Goal: Task Accomplishment & Management: Manage account settings

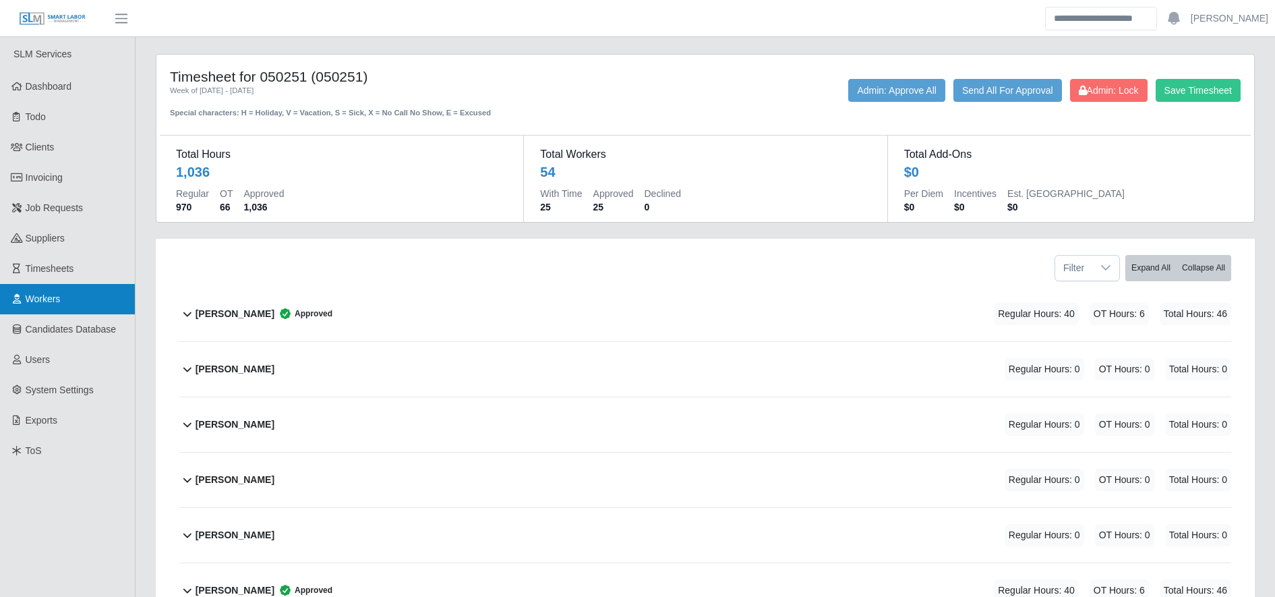
click at [59, 292] on link "Workers" at bounding box center [67, 299] width 135 height 30
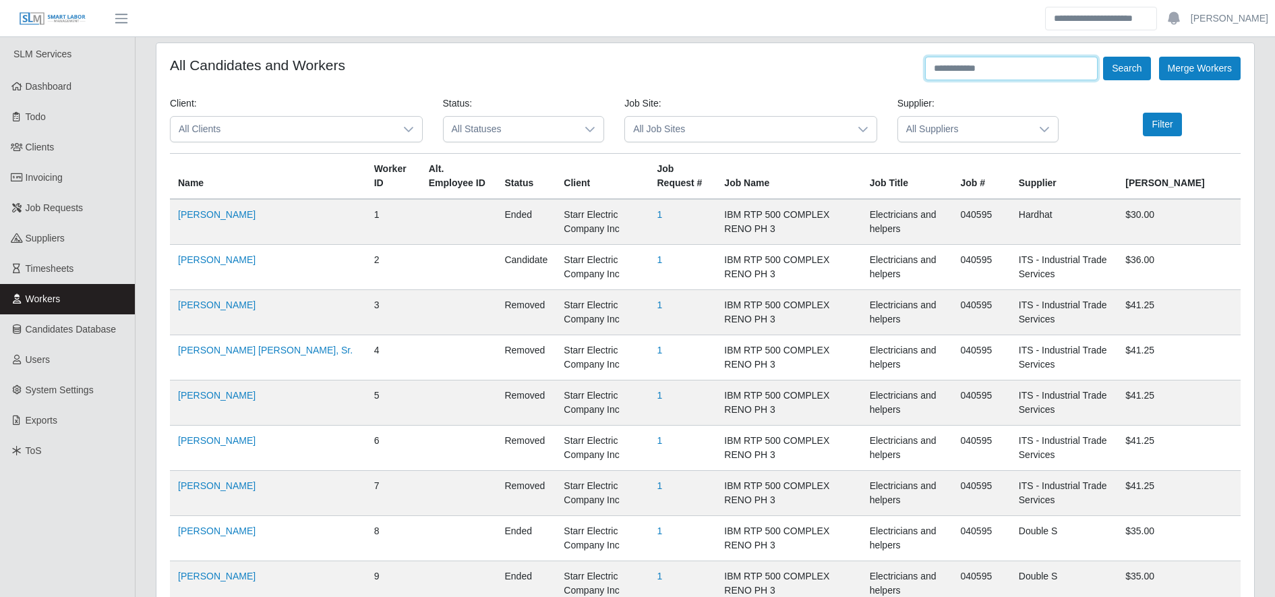
click at [1009, 74] on input "text" at bounding box center [1011, 69] width 173 height 24
type input "******"
click at [1141, 67] on button "Search" at bounding box center [1126, 69] width 47 height 24
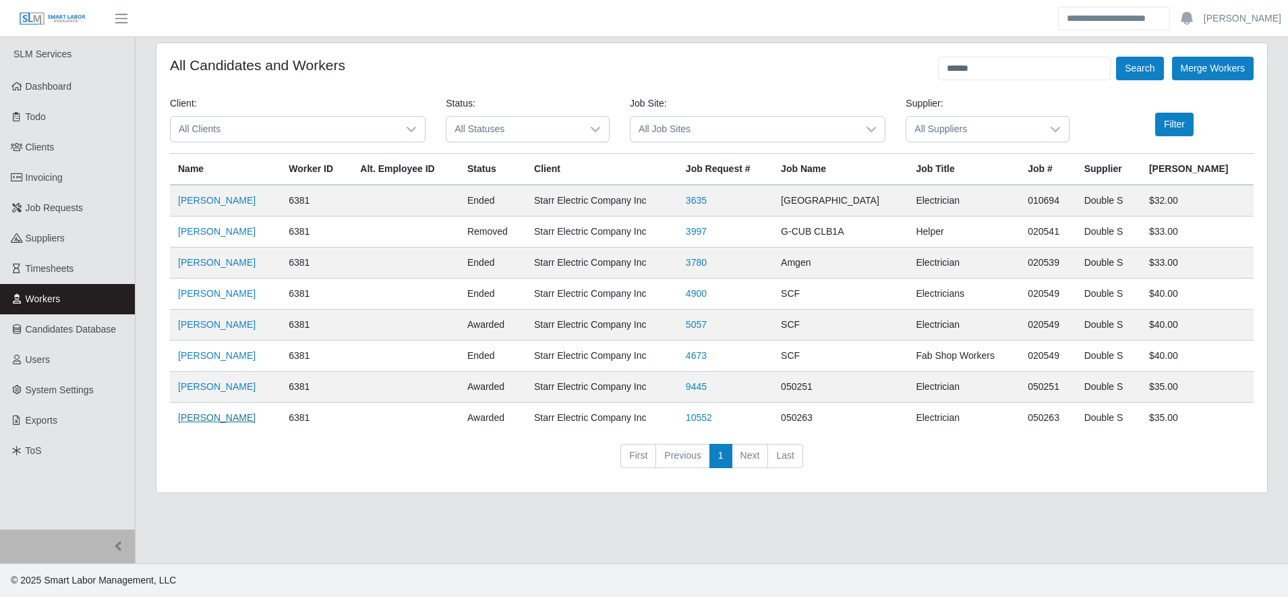
click at [239, 416] on link "[PERSON_NAME]" at bounding box center [217, 417] width 78 height 11
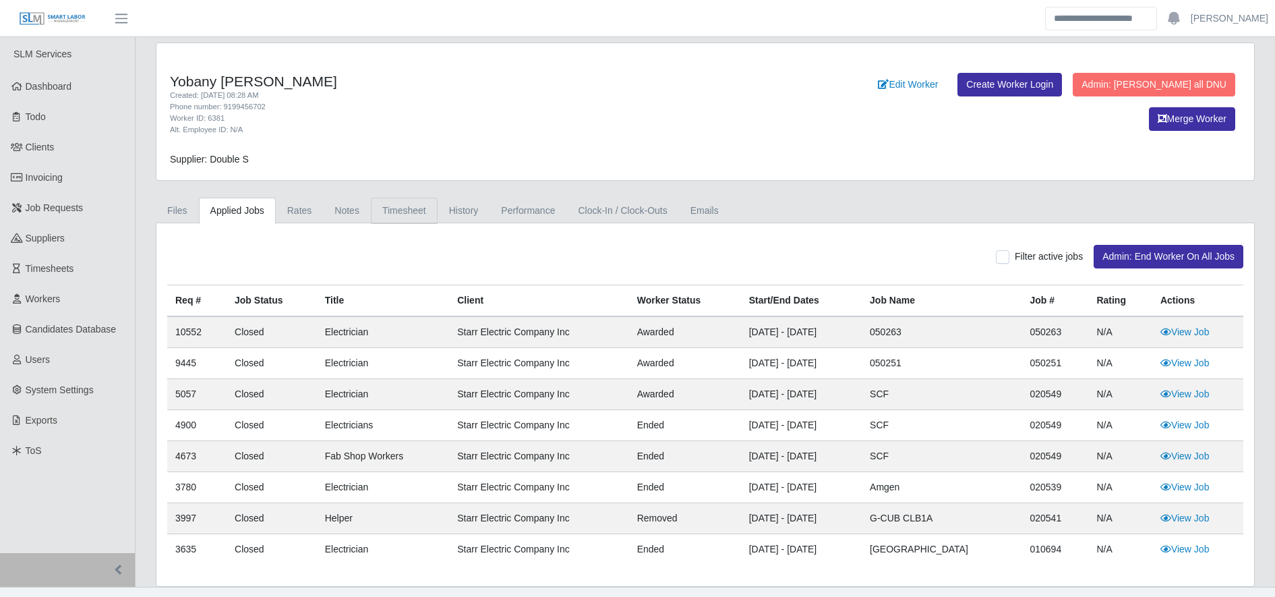
click at [409, 219] on link "Timesheet" at bounding box center [404, 211] width 67 height 26
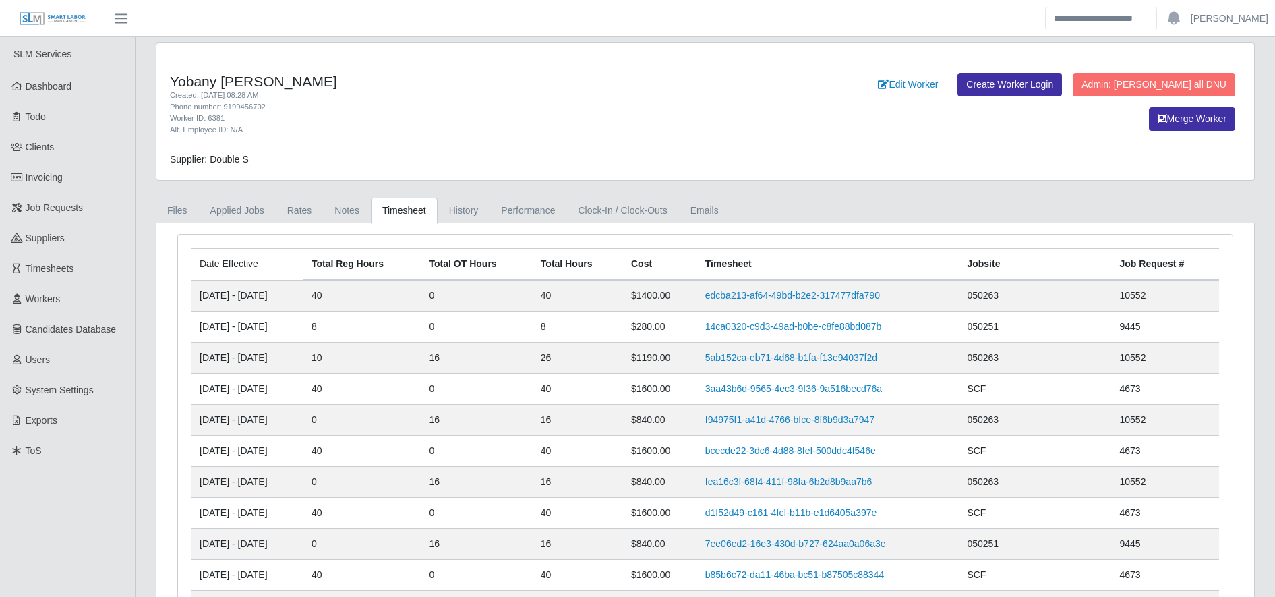
click at [507, 128] on div "Alt. Employee ID: N/A" at bounding box center [478, 129] width 616 height 11
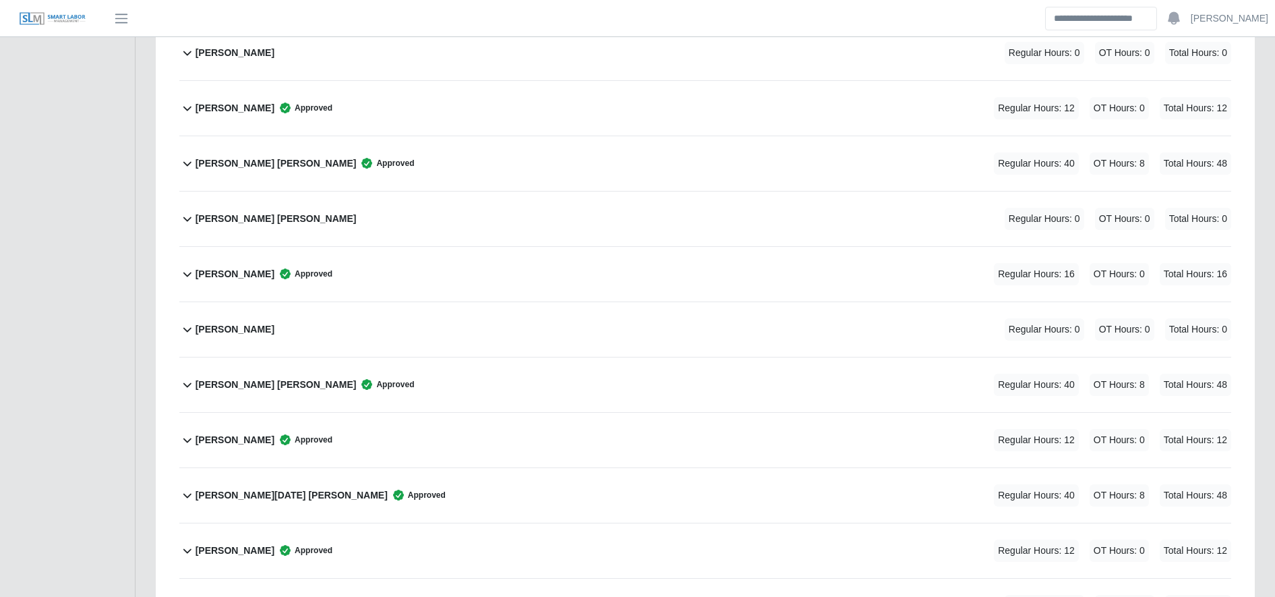
scroll to position [2499, 0]
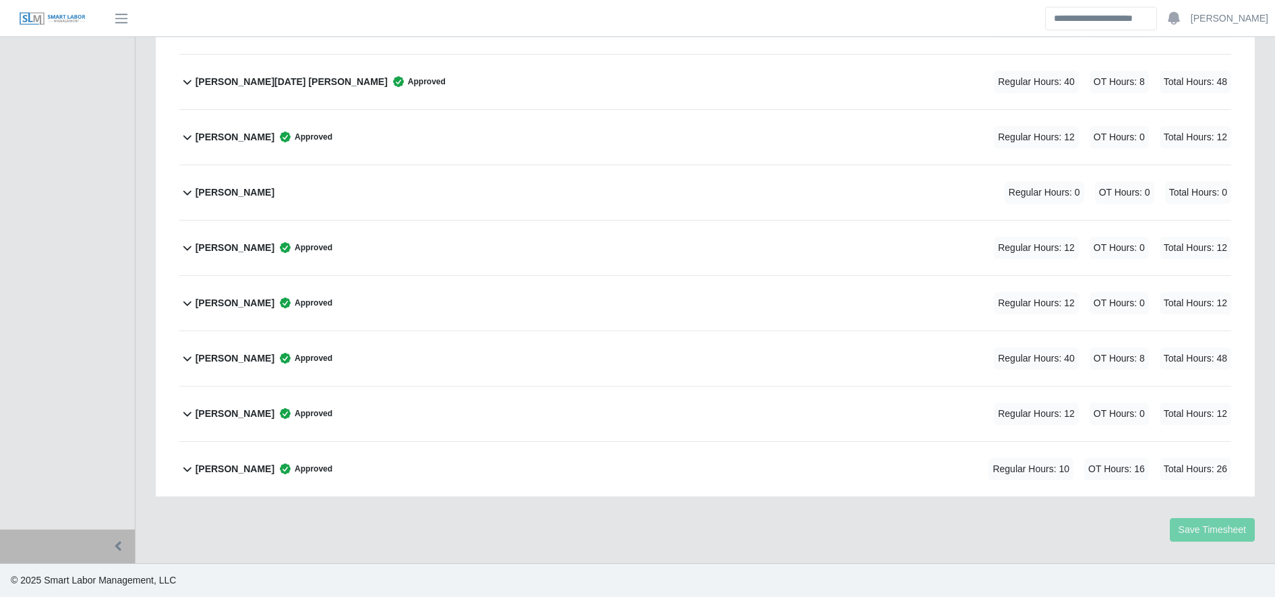
click at [436, 478] on div "Yobany Granados Meraz Approved Regular Hours: 10 OT Hours: 16 Total Hours: 26" at bounding box center [714, 469] width 1036 height 55
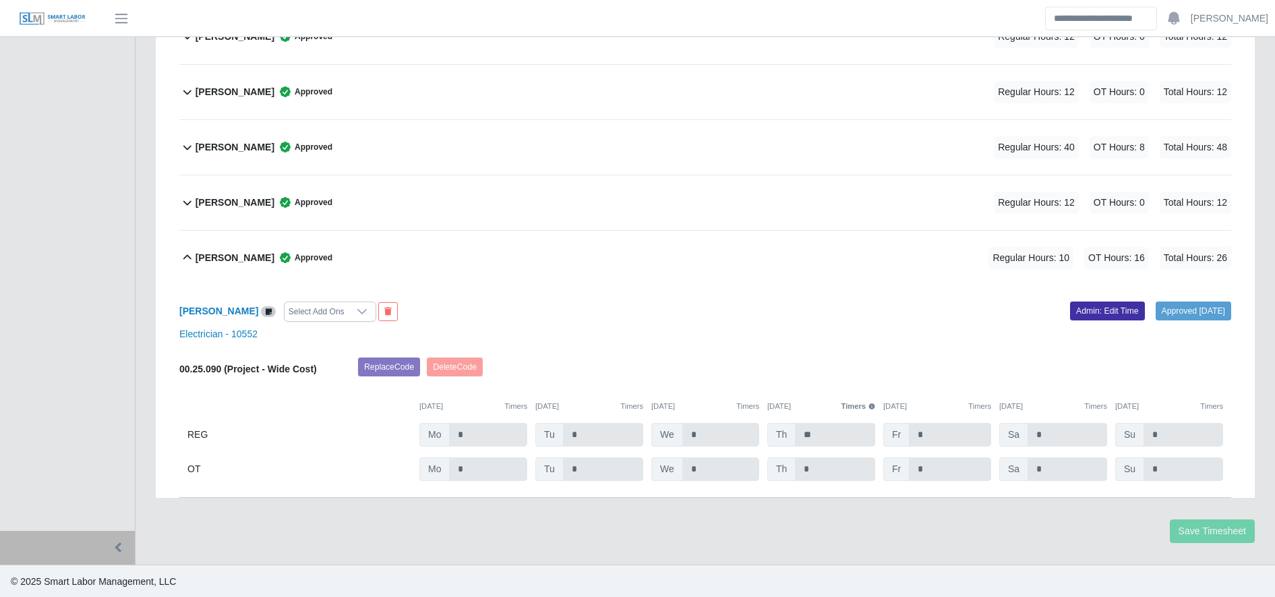
scroll to position [2712, 0]
click at [1074, 306] on link "Admin: Edit Time" at bounding box center [1107, 309] width 75 height 19
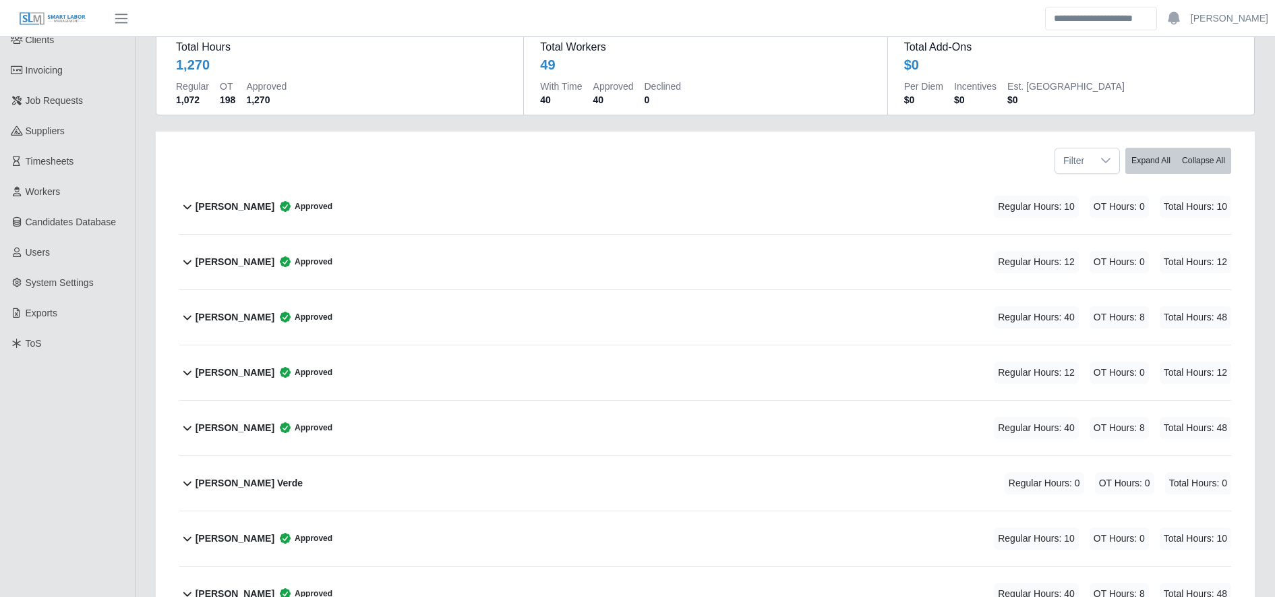
scroll to position [0, 0]
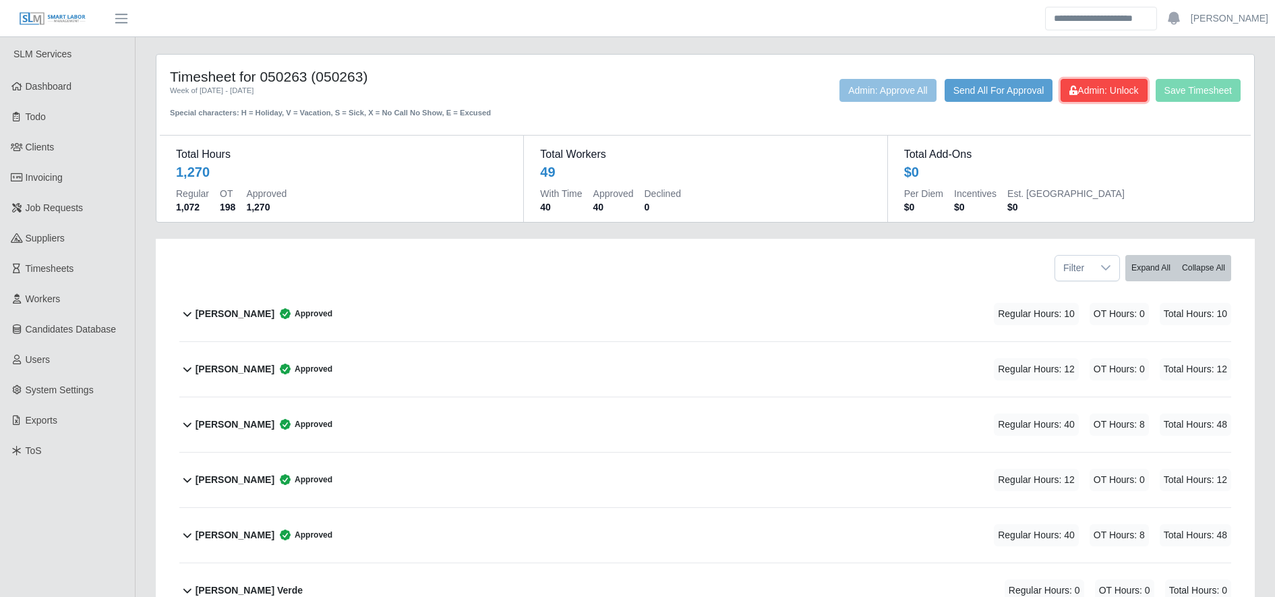
click at [1120, 82] on button "Admin: Unlock" at bounding box center [1104, 90] width 86 height 23
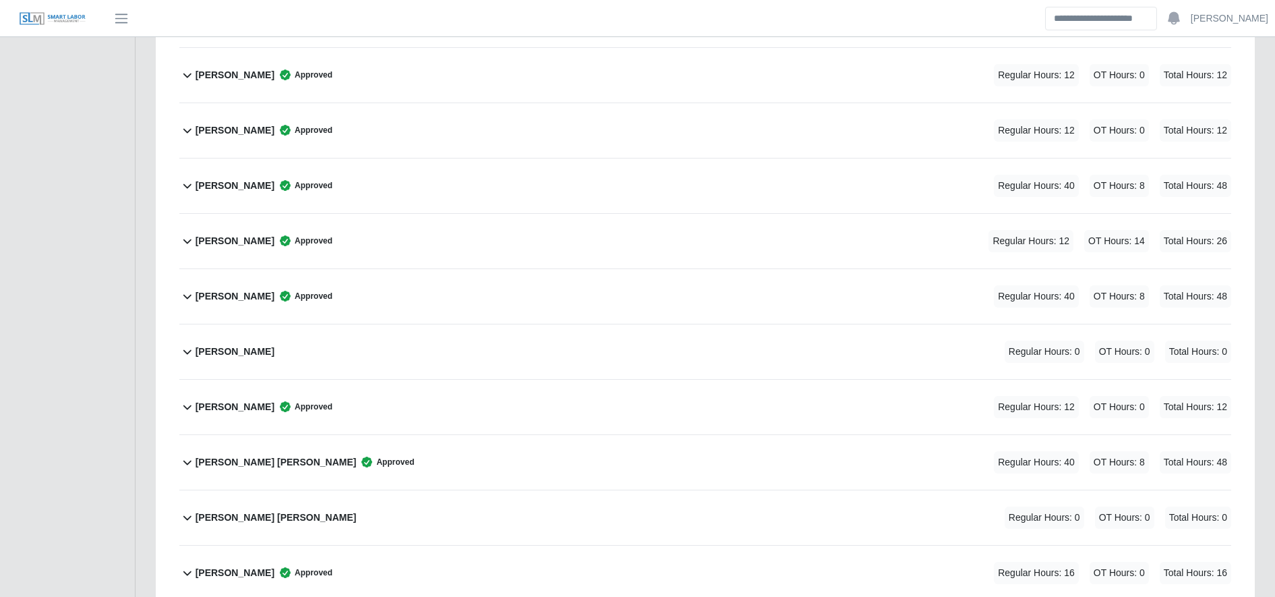
scroll to position [2712, 0]
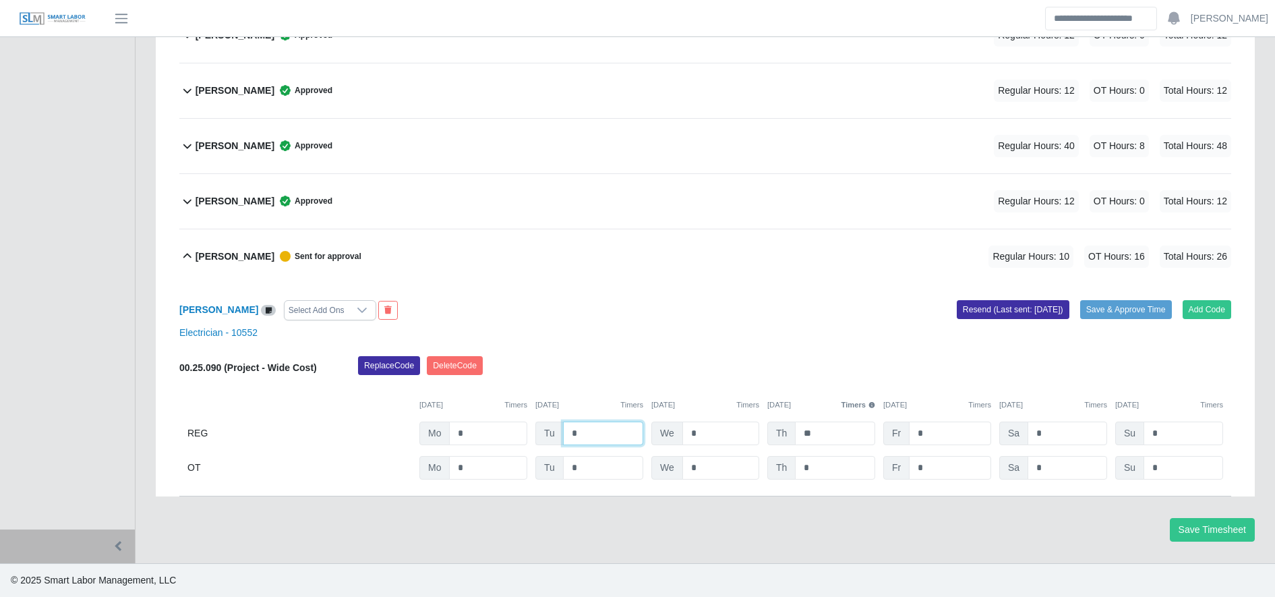
click at [604, 427] on input "*" at bounding box center [603, 434] width 80 height 24
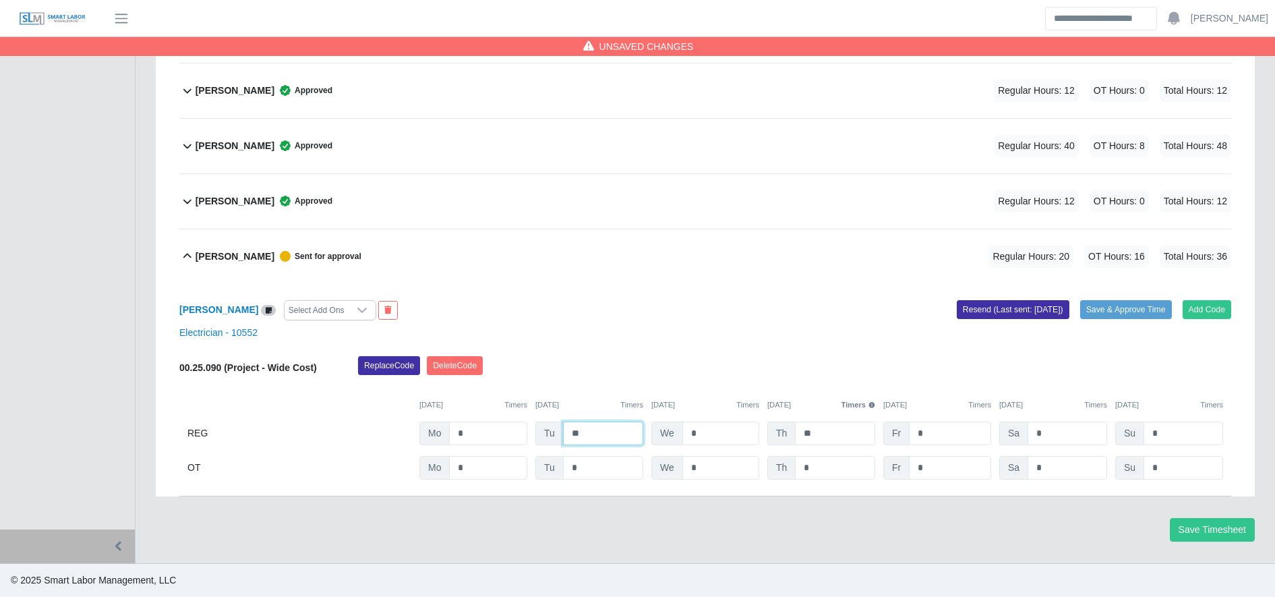
type input "**"
click at [803, 525] on div "Save Timesheet" at bounding box center [706, 530] width 1120 height 24
click at [950, 432] on input "*" at bounding box center [950, 434] width 82 height 24
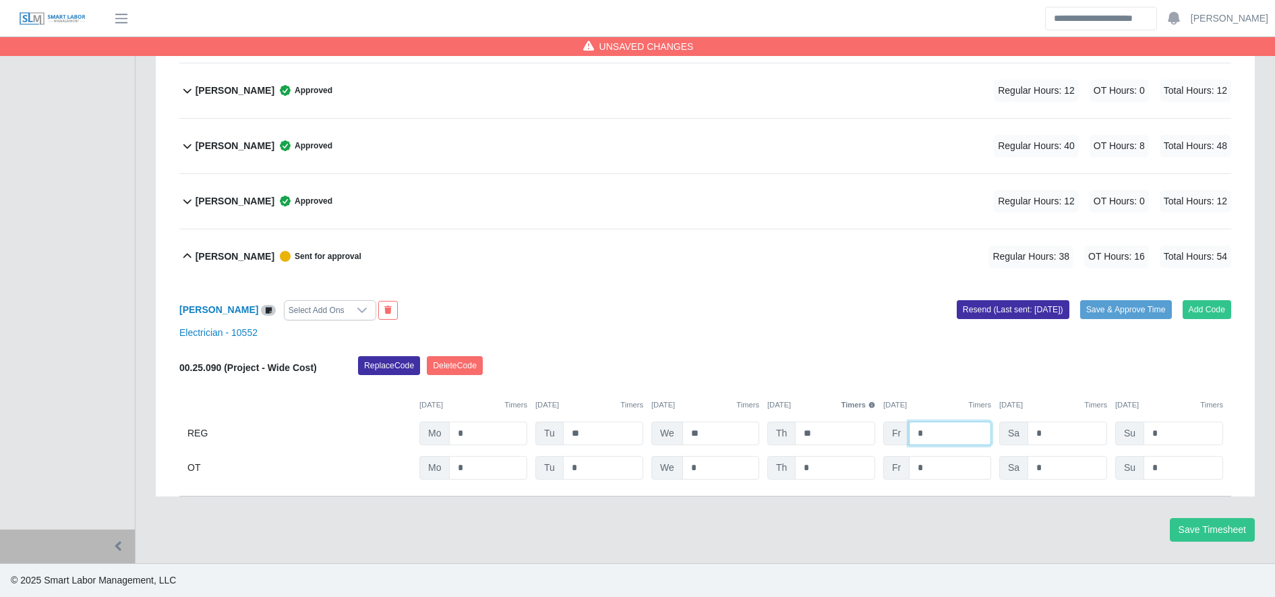
type input "*"
click at [952, 462] on input "*" at bounding box center [950, 468] width 82 height 24
type input "*"
click at [859, 372] on div "Replace Code Delete Code" at bounding box center [795, 369] width 894 height 27
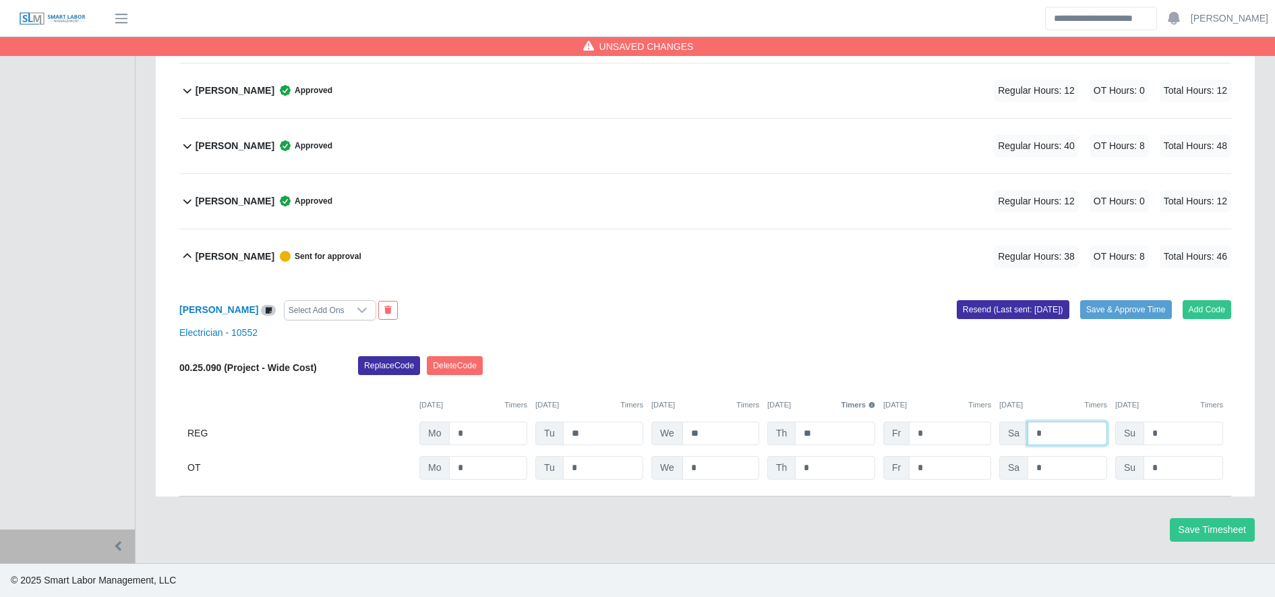
click at [1062, 441] on input "*" at bounding box center [1068, 434] width 80 height 24
type input "*"
click at [1069, 463] on input "*" at bounding box center [1068, 468] width 80 height 24
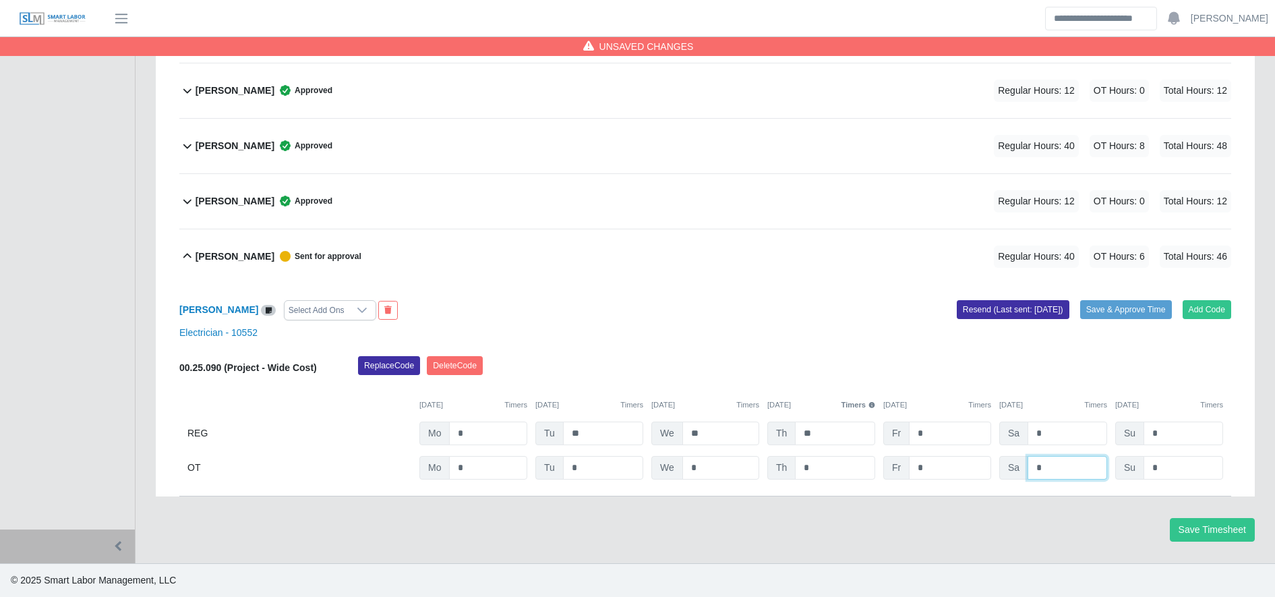
type input "*"
click at [1031, 388] on div "08/25/2025 Timers 08/26/2025 Timers 08/27/2025 Timers 08/28/2025 Timers 08/29/2…" at bounding box center [705, 397] width 1052 height 28
click at [1111, 303] on button "Save & Approve Time" at bounding box center [1126, 309] width 92 height 19
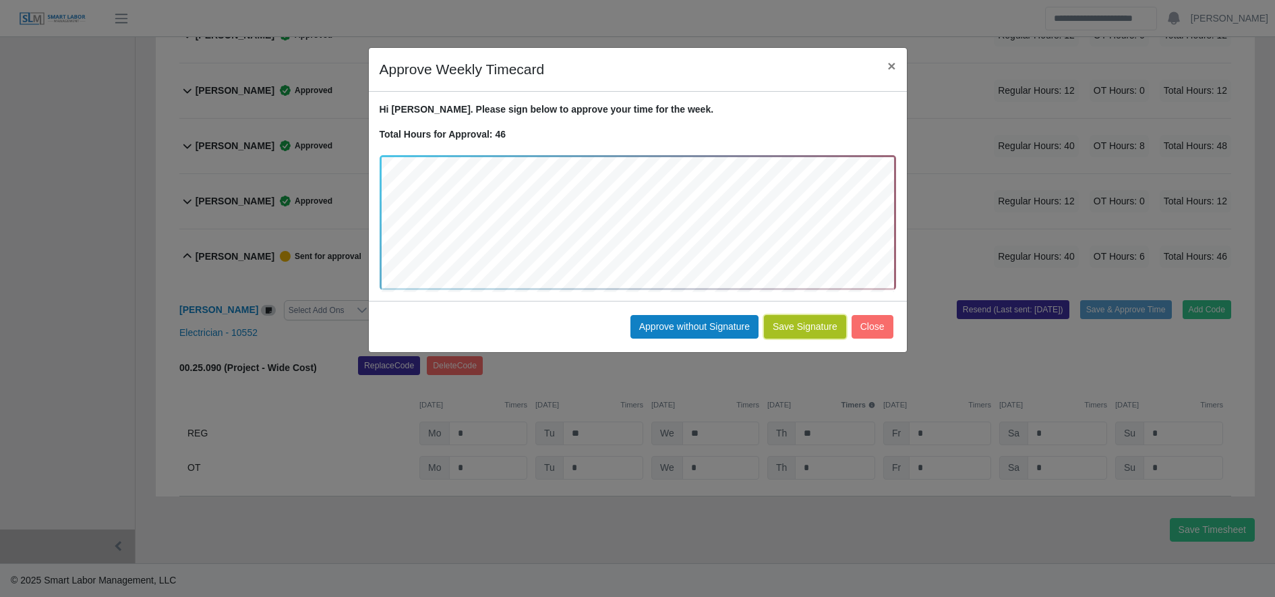
click at [804, 325] on button "Save Signature" at bounding box center [805, 327] width 82 height 24
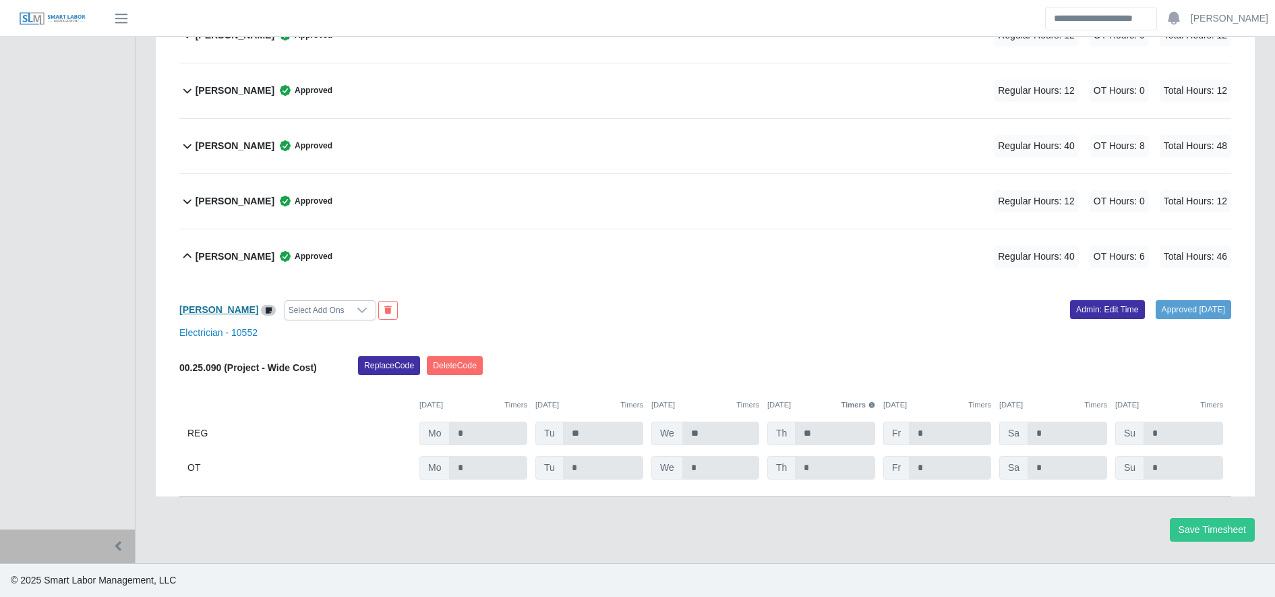
click at [237, 306] on b "Yobany Granados Meraz" at bounding box center [218, 309] width 79 height 11
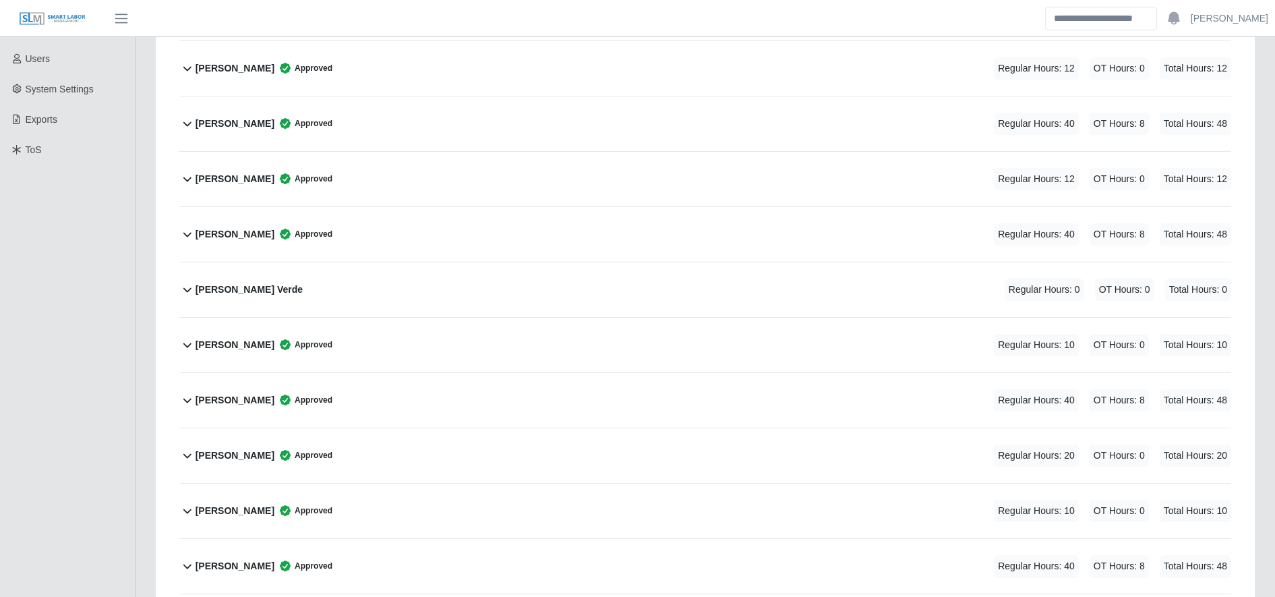
scroll to position [0, 0]
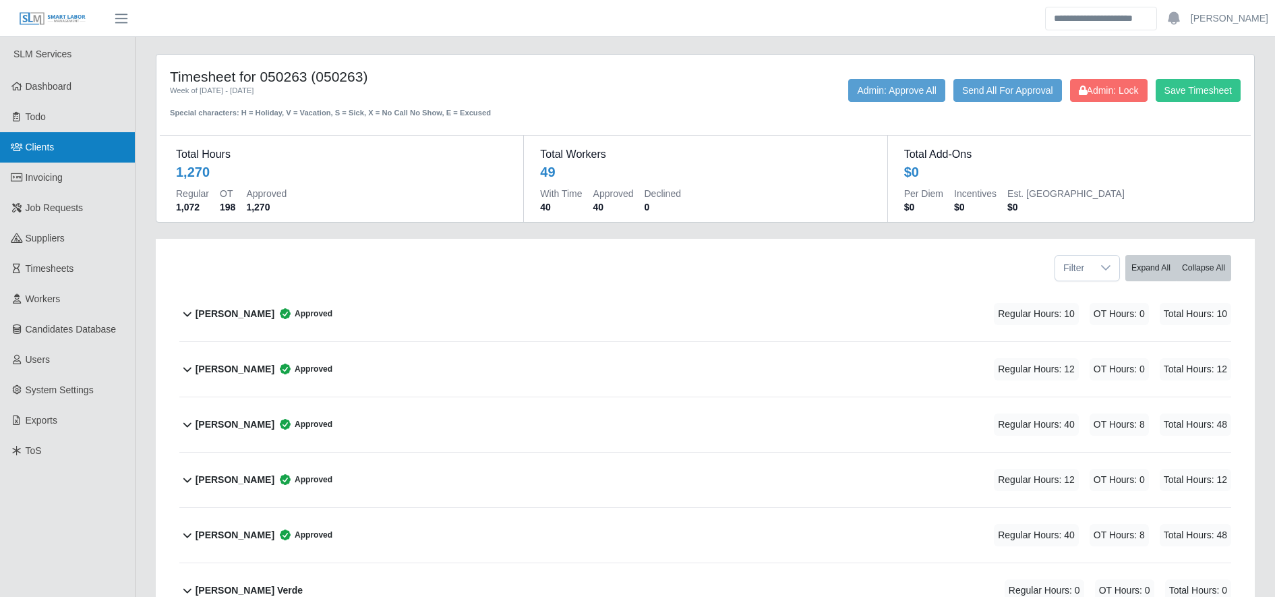
click at [96, 152] on link "Clients" at bounding box center [67, 147] width 135 height 30
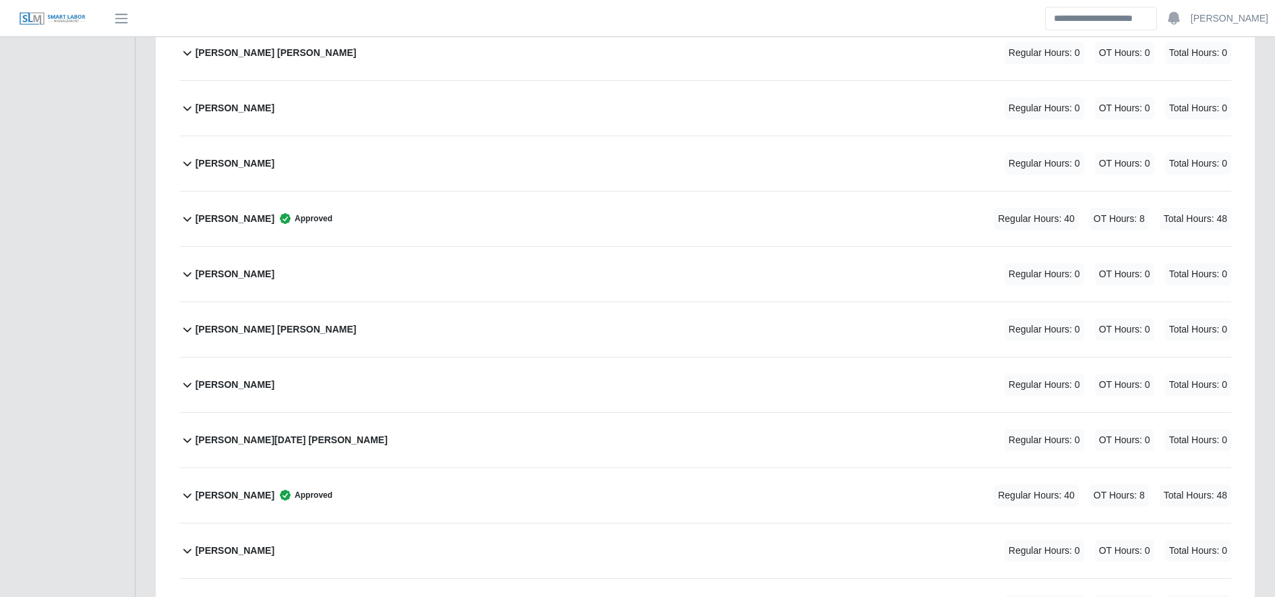
scroll to position [2776, 0]
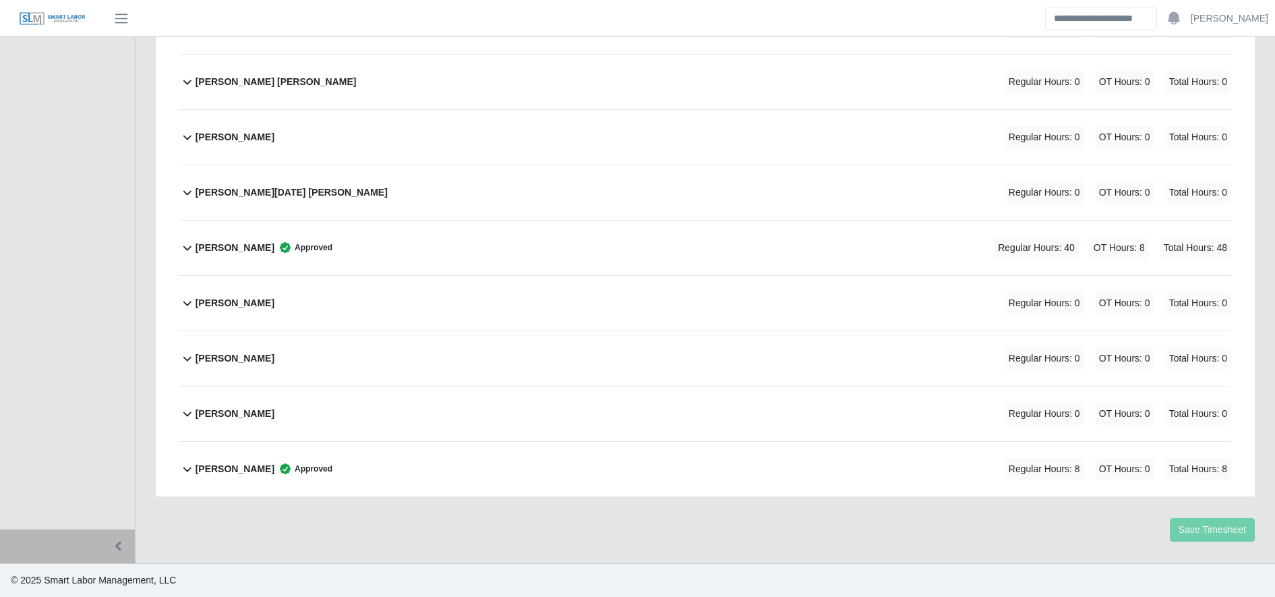
click at [606, 465] on div "Yobany Granados Meraz Approved Regular Hours: 8 OT Hours: 0 Total Hours: 8" at bounding box center [714, 469] width 1036 height 55
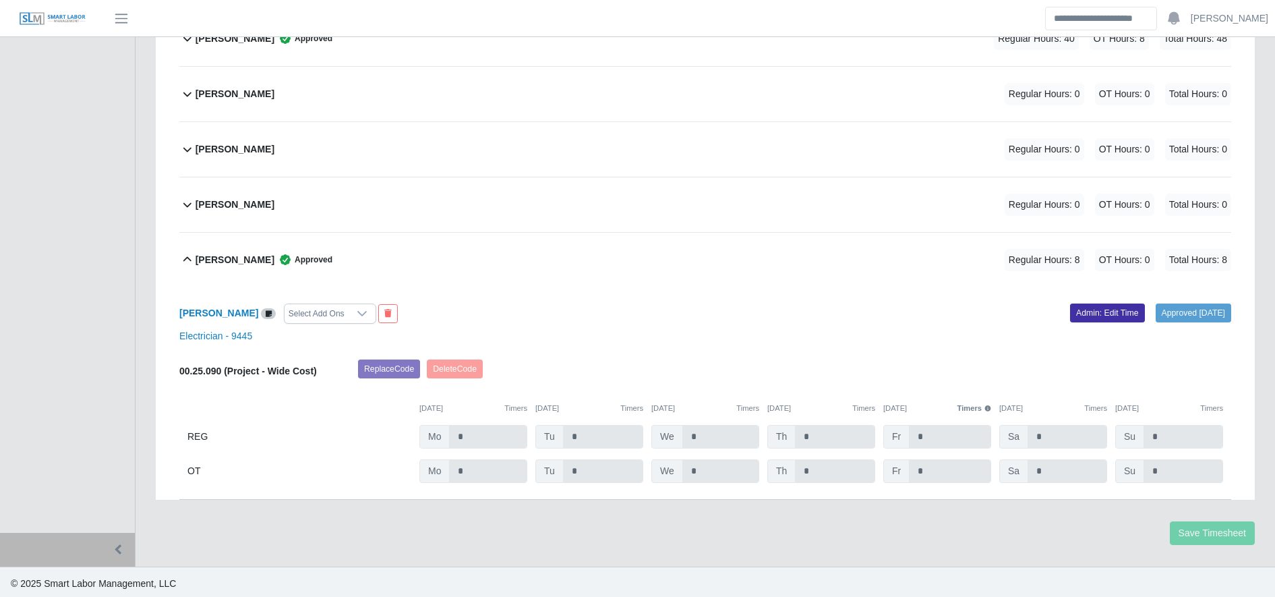
scroll to position [2988, 0]
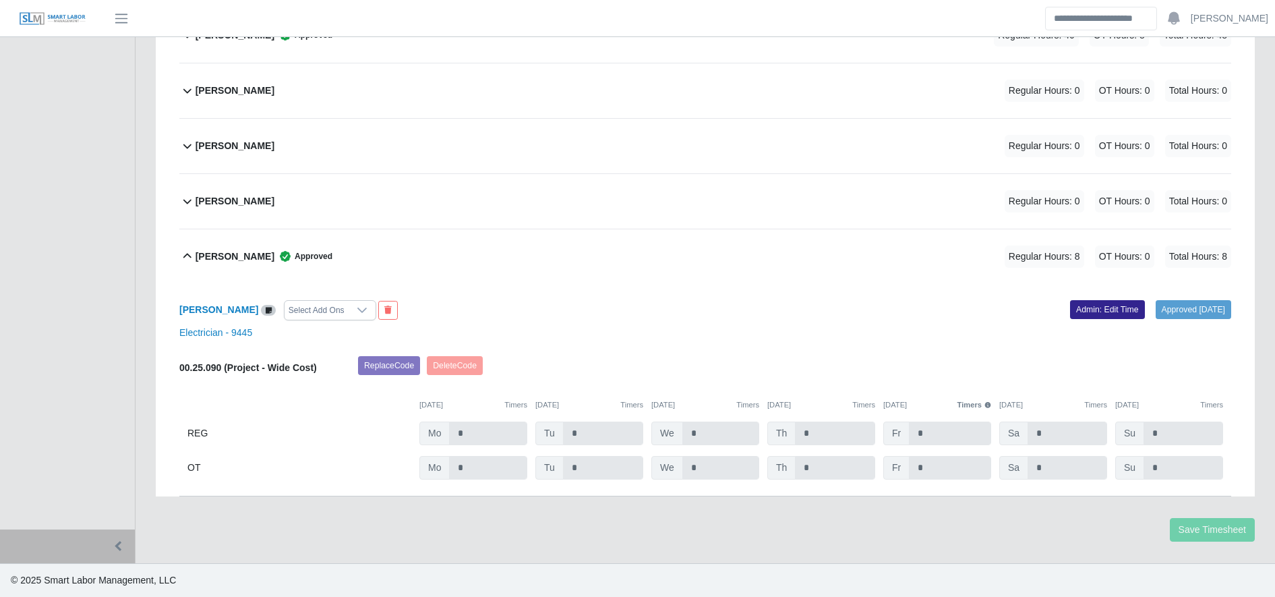
click at [1070, 300] on link "Admin: Edit Time" at bounding box center [1107, 309] width 75 height 19
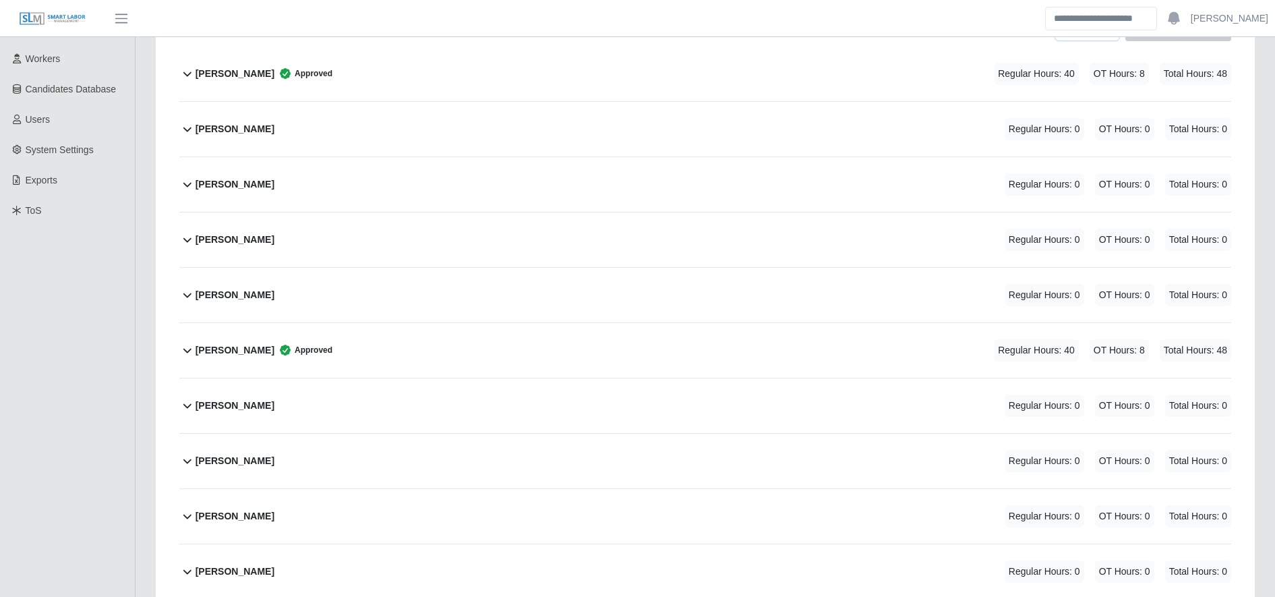
scroll to position [0, 0]
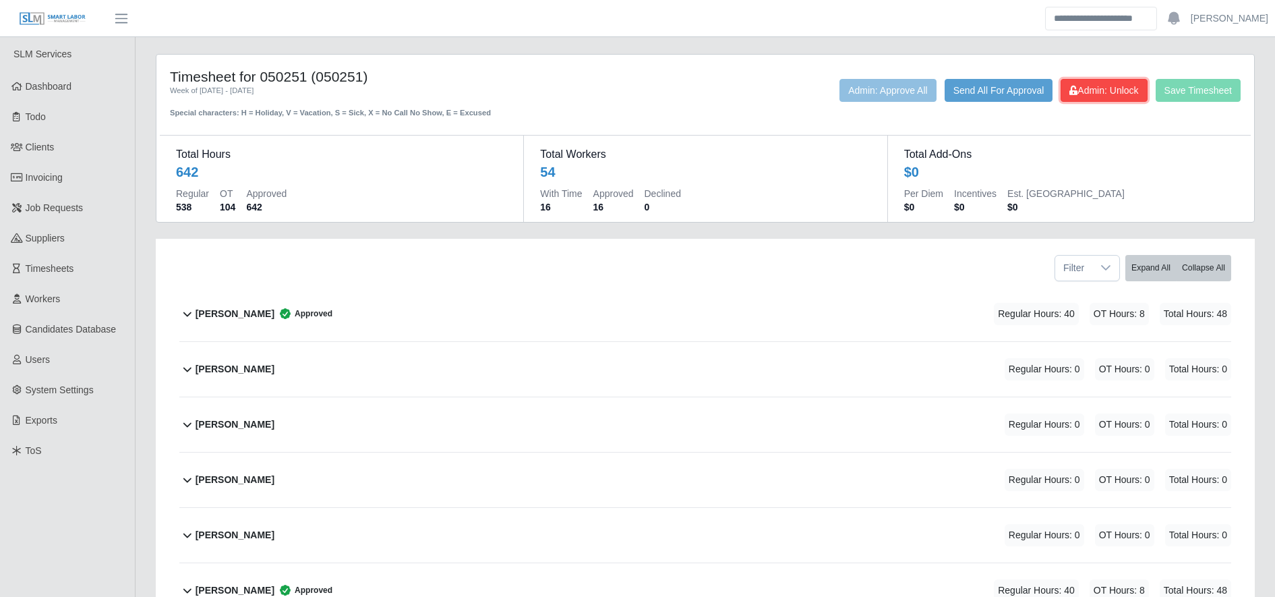
click at [1120, 98] on button "Admin: Unlock" at bounding box center [1104, 90] width 86 height 23
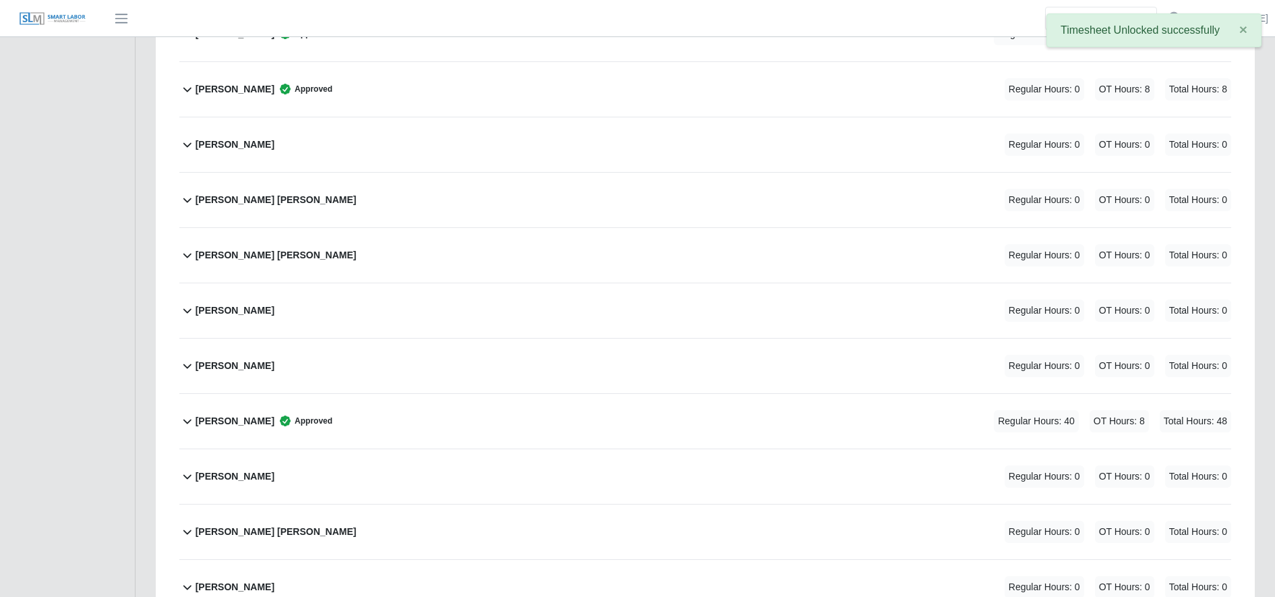
scroll to position [2988, 0]
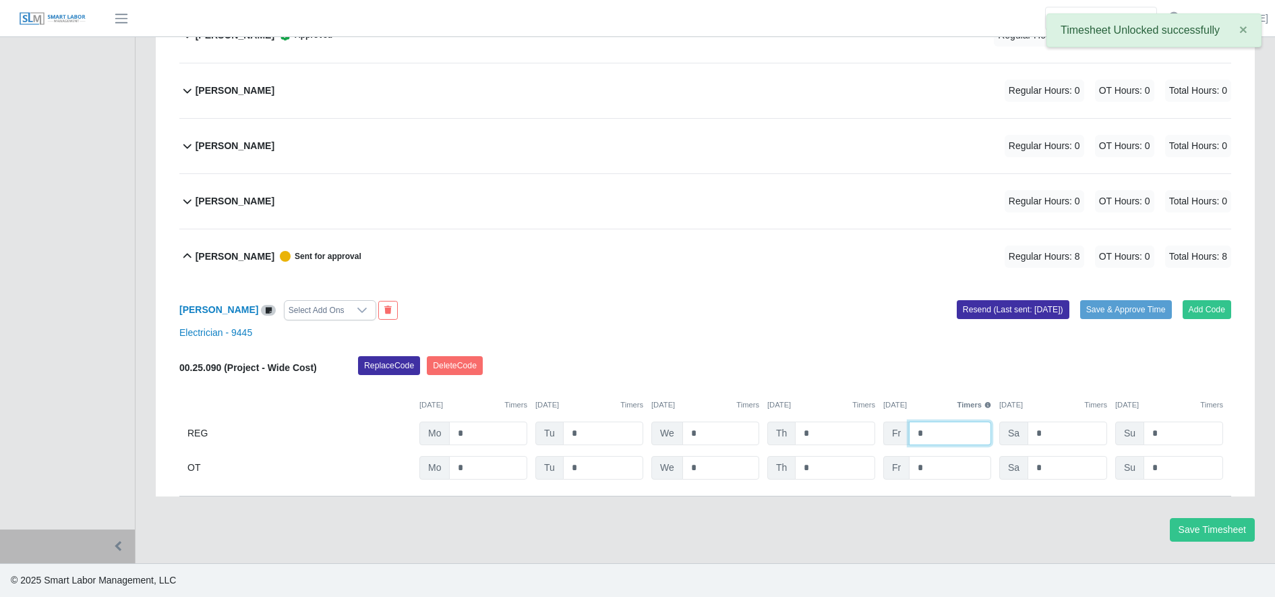
click at [933, 439] on input "*" at bounding box center [950, 434] width 82 height 24
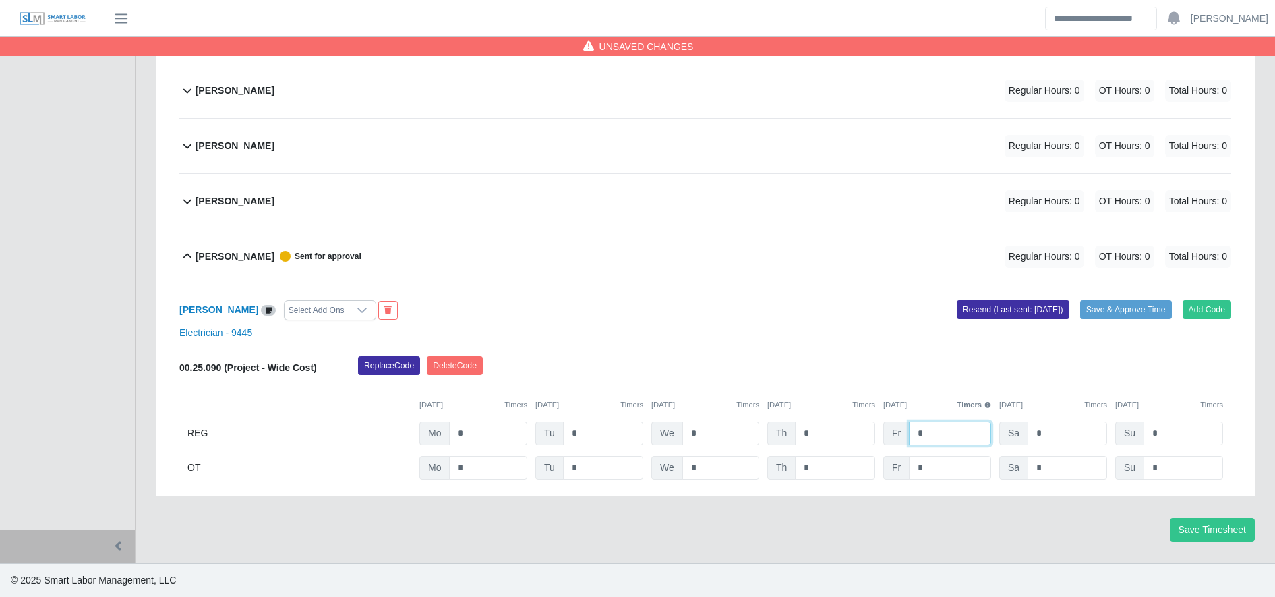
type input "*"
click at [740, 359] on div "Replace Code Delete Code" at bounding box center [795, 369] width 894 height 27
click at [469, 368] on button "Delete Code" at bounding box center [455, 365] width 56 height 19
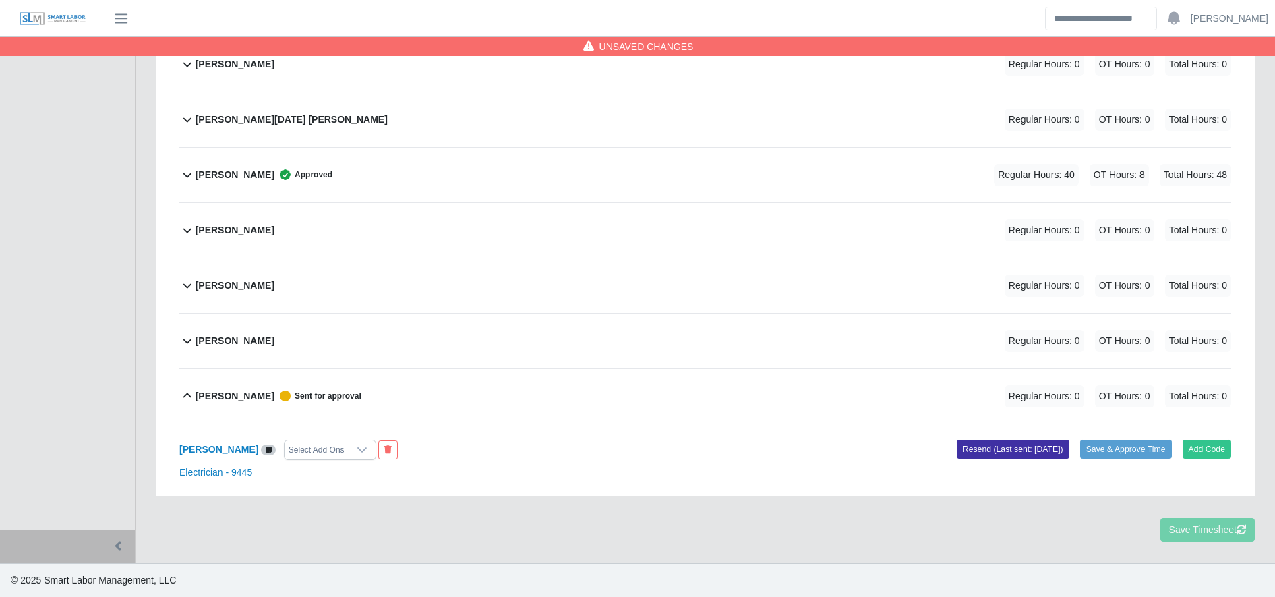
scroll to position [2849, 0]
click at [1195, 521] on button "Save Timesheet" at bounding box center [1212, 530] width 85 height 24
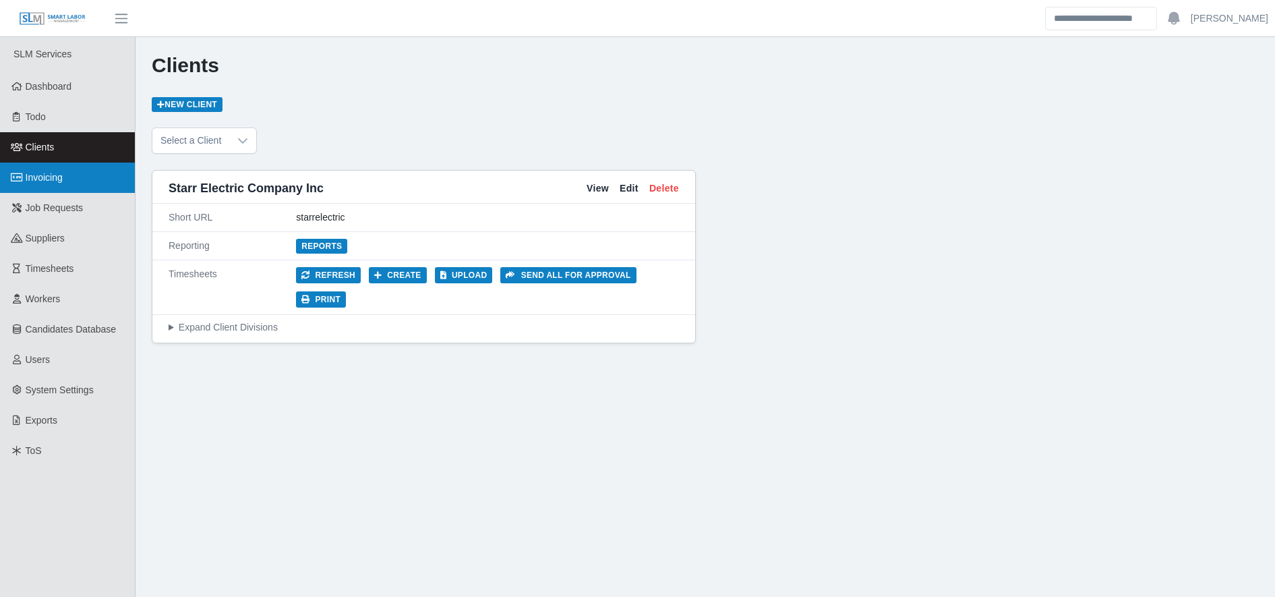
click at [40, 174] on span "Invoicing" at bounding box center [44, 177] width 37 height 11
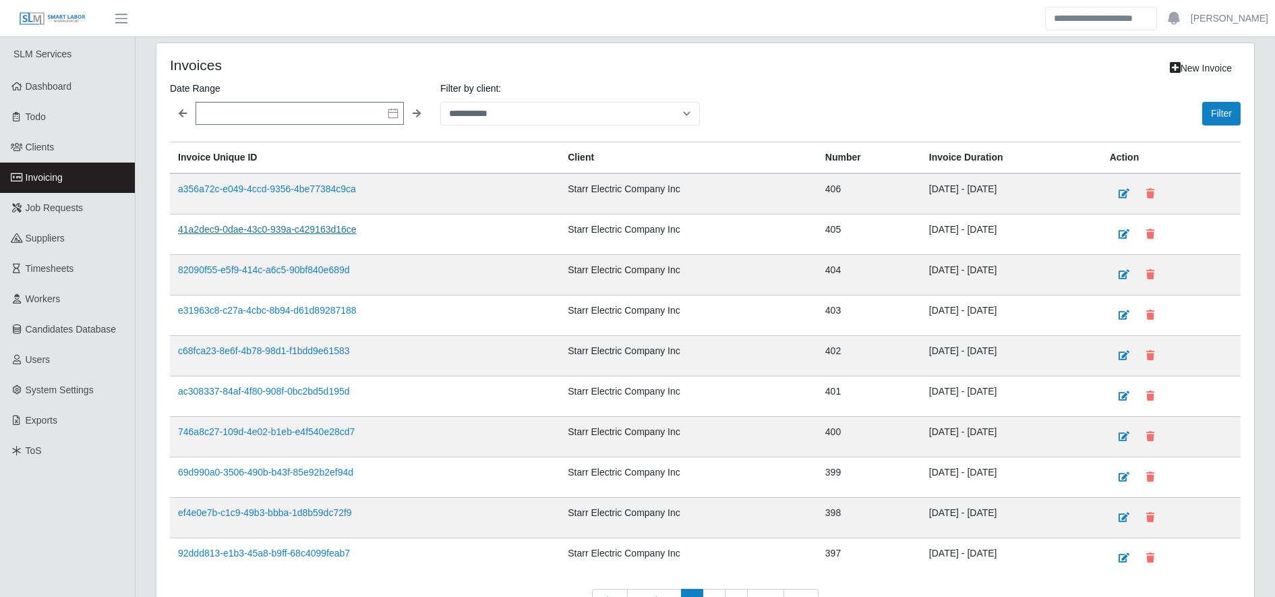
click at [284, 227] on link "41a2dec9-0dae-43c0-939a-c429163d16ce" at bounding box center [267, 229] width 179 height 11
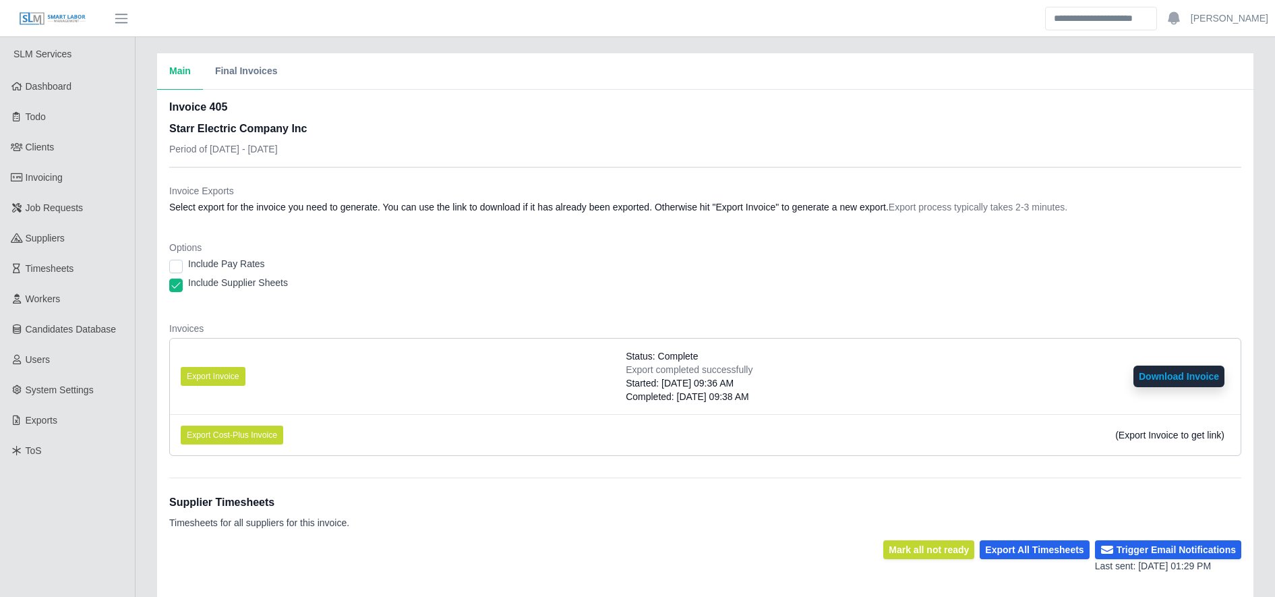
scroll to position [264, 0]
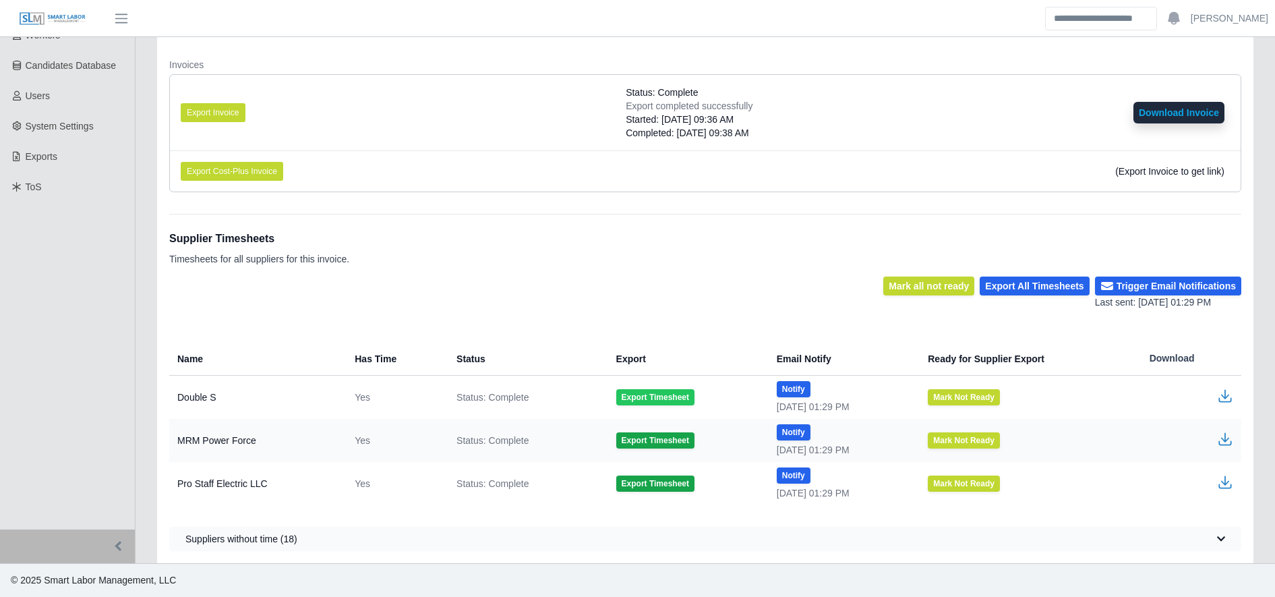
click at [653, 394] on button "Export Timesheet" at bounding box center [655, 397] width 78 height 16
click at [1225, 394] on icon "button" at bounding box center [1225, 396] width 16 height 16
